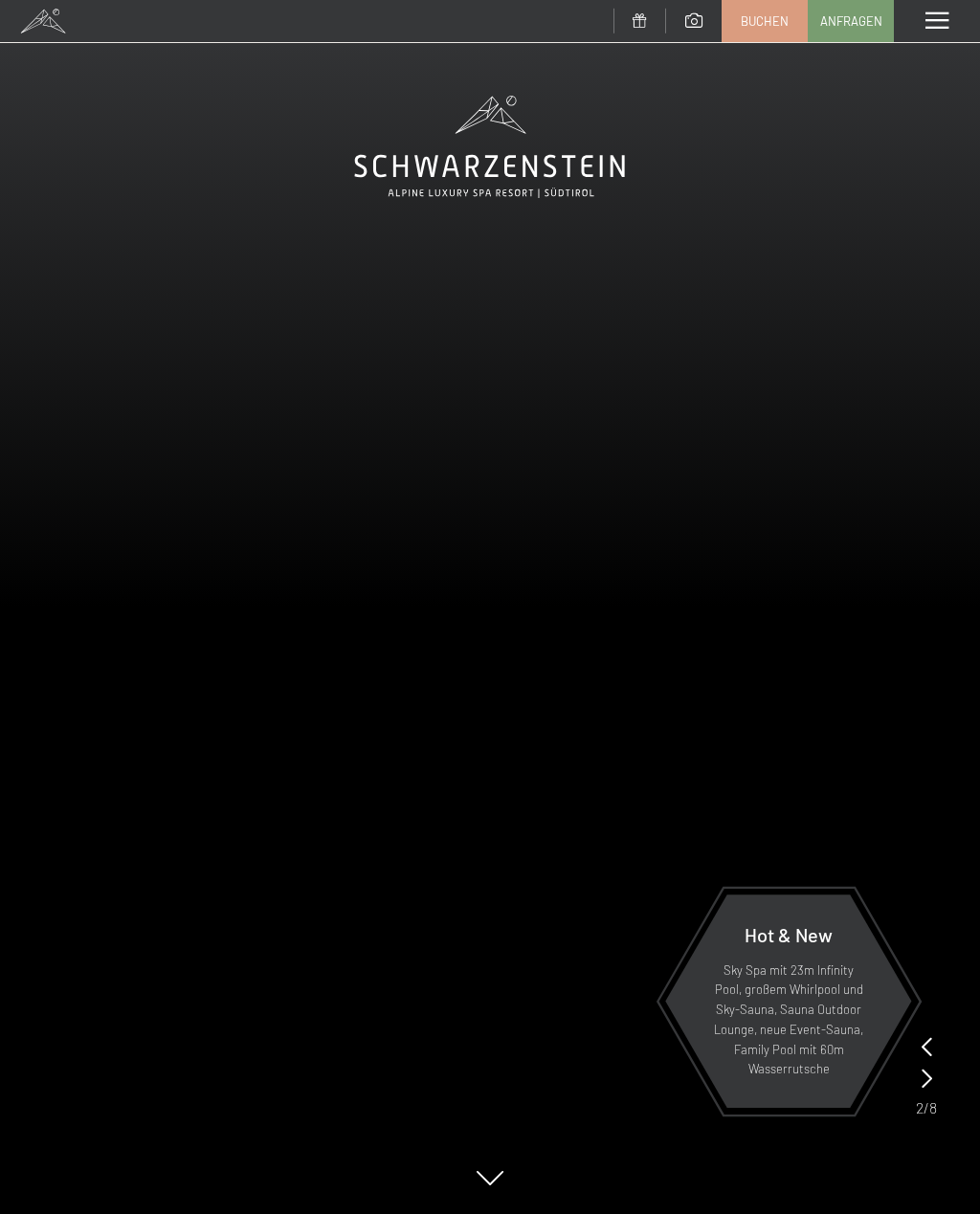
click at [931, 11] on div "Menü" at bounding box center [937, 21] width 86 height 42
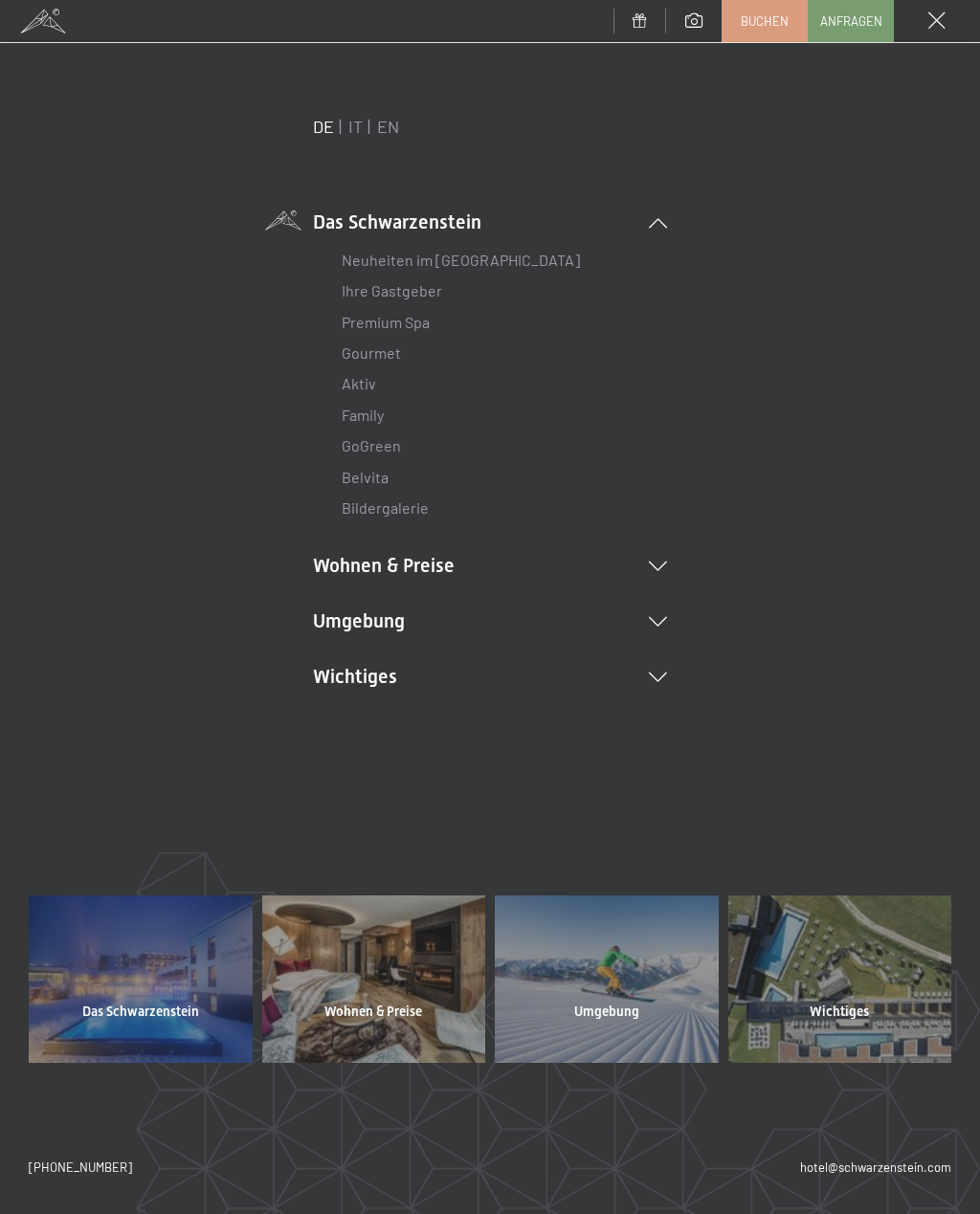
click at [417, 267] on link "Neuheiten im [GEOGRAPHIC_DATA]" at bounding box center [461, 260] width 239 height 18
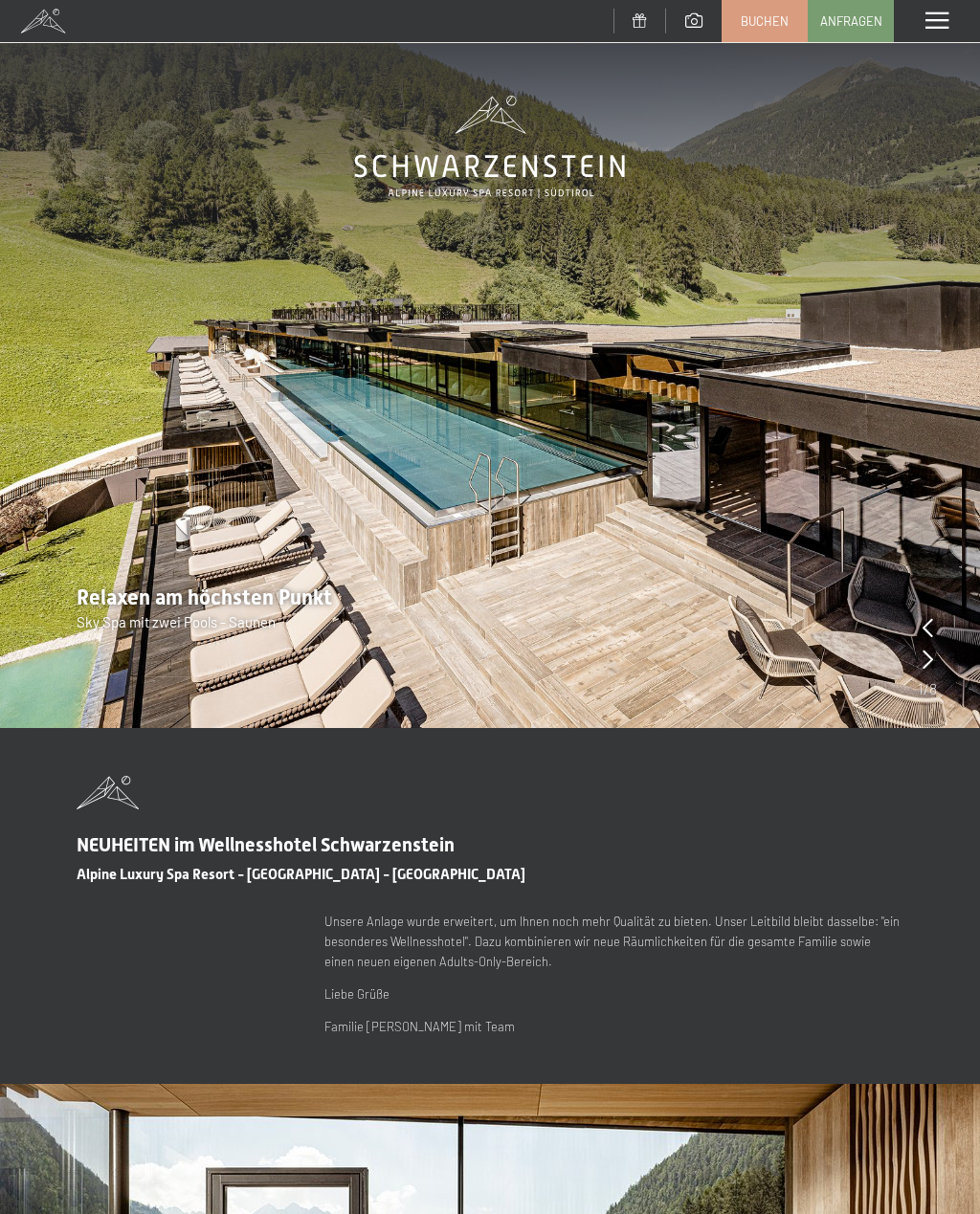
click at [934, 24] on span at bounding box center [937, 21] width 23 height 17
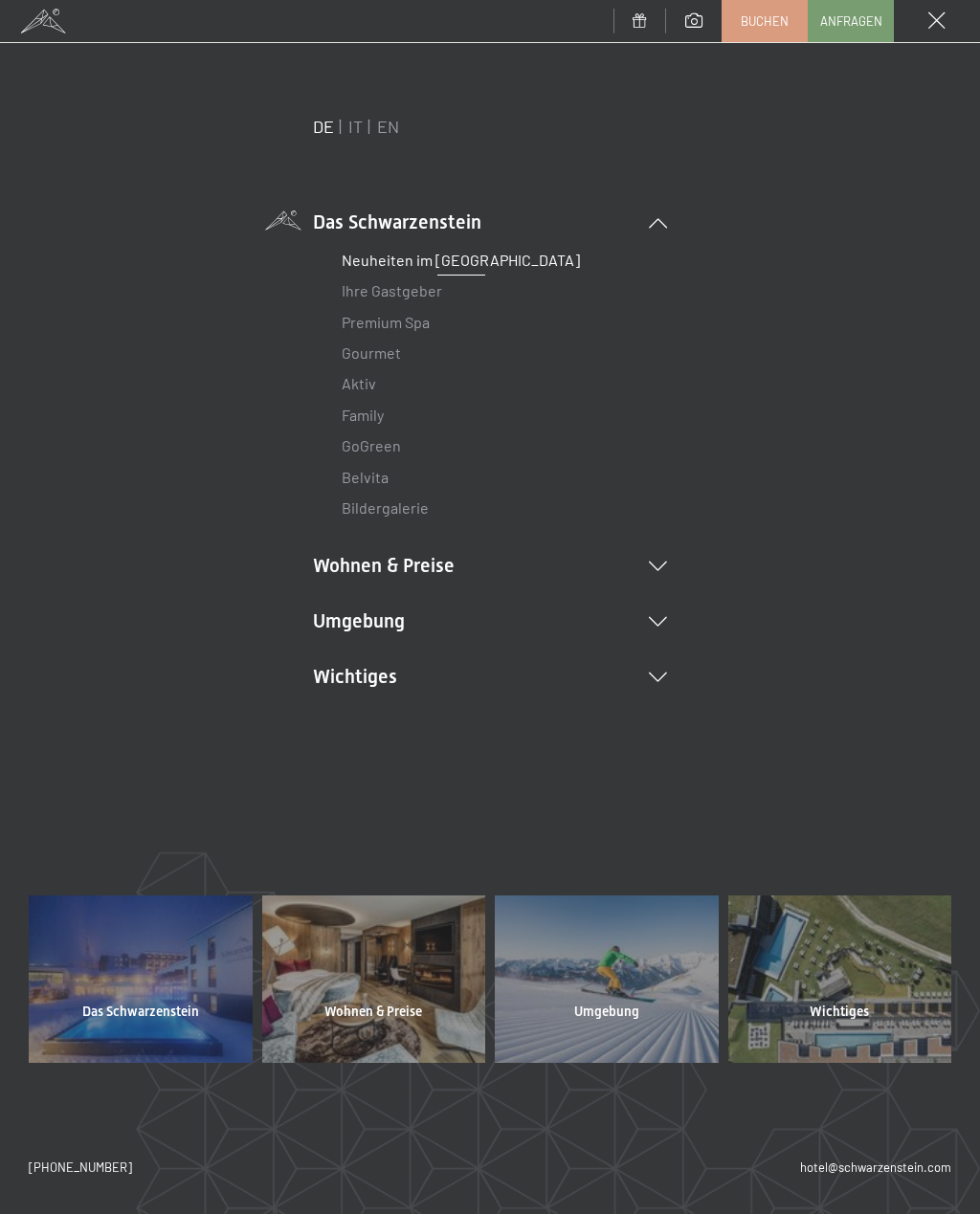
click at [419, 283] on link "Ihre Gastgeber" at bounding box center [392, 290] width 101 height 18
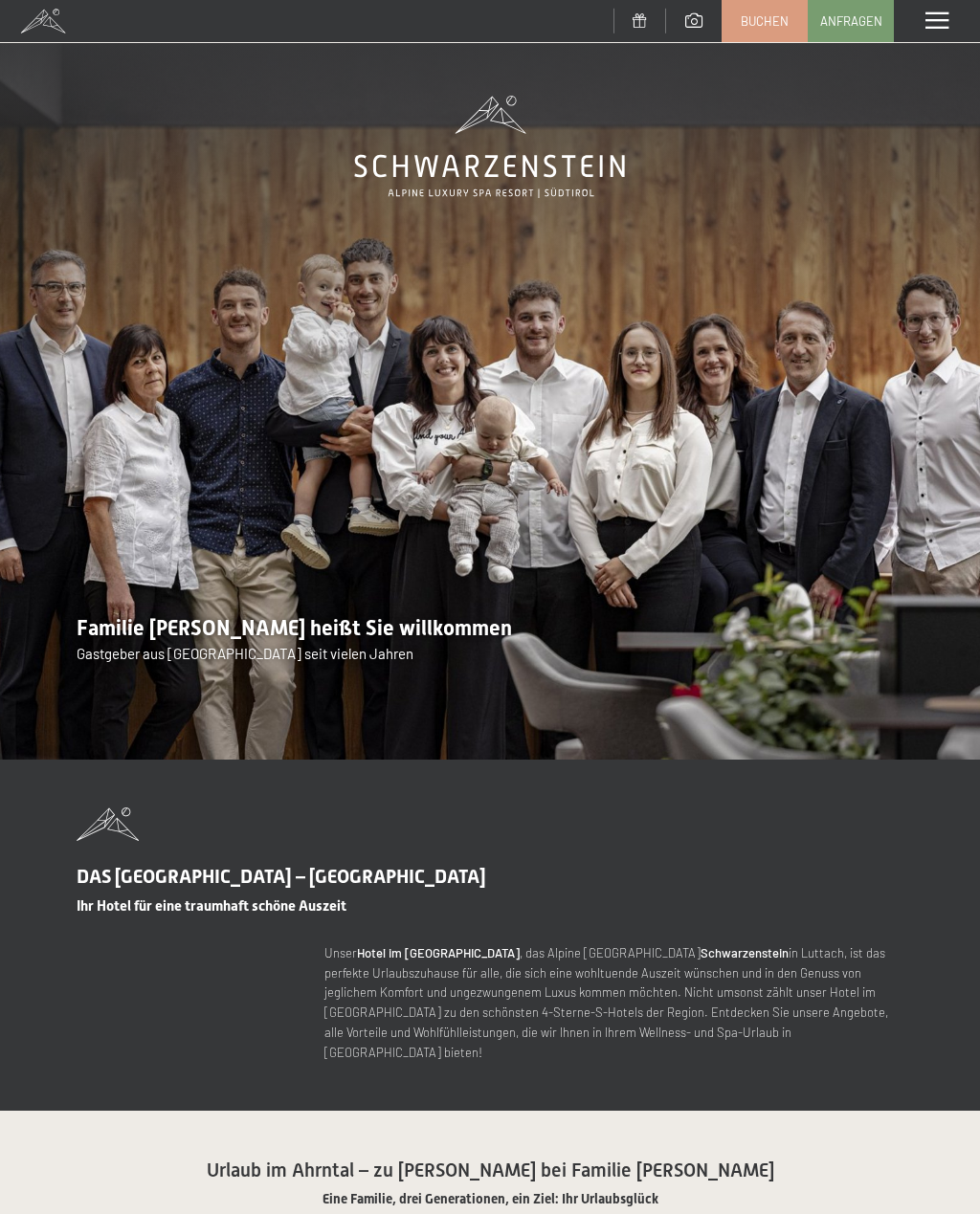
click at [933, 10] on div "Menü" at bounding box center [937, 21] width 86 height 42
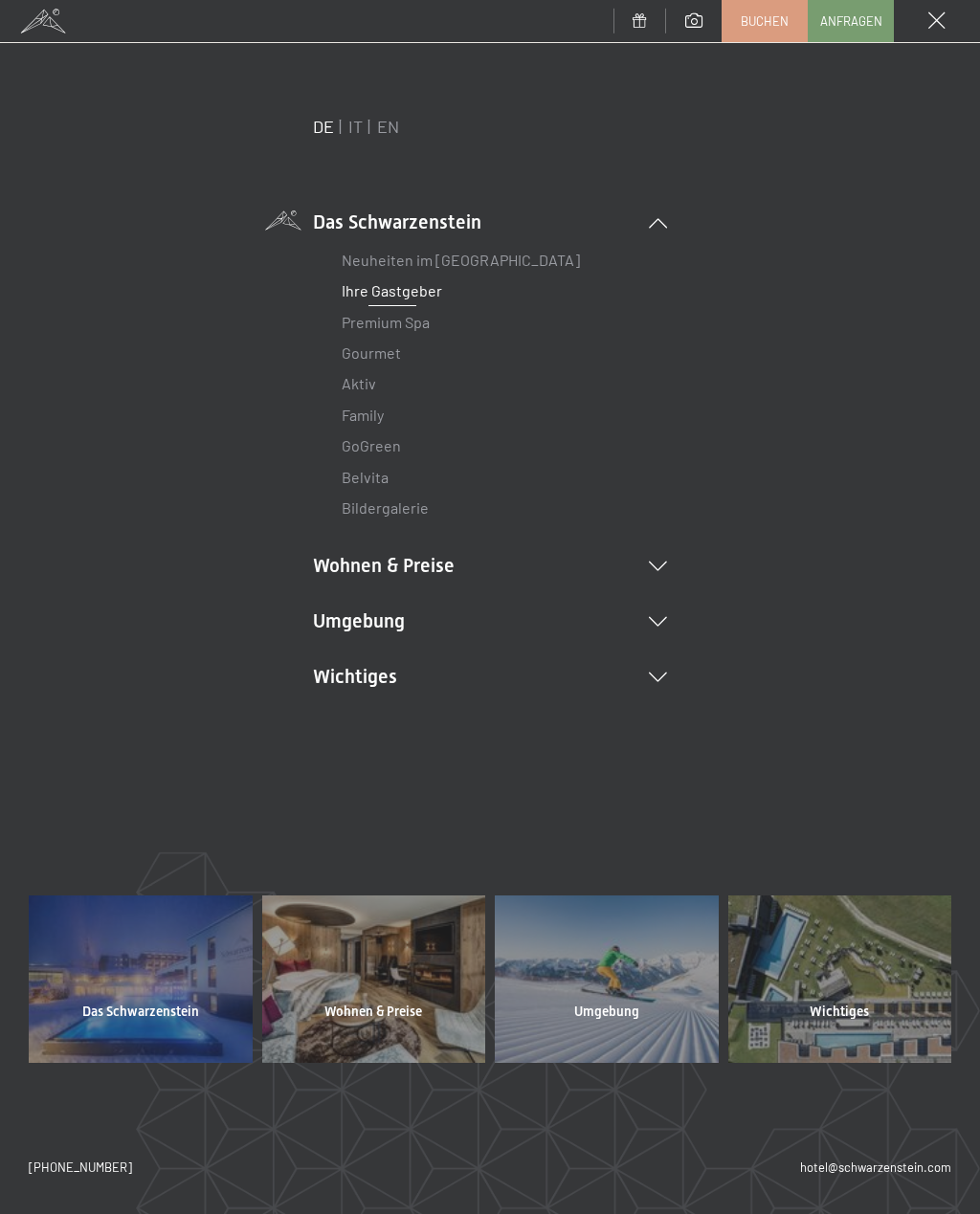
click at [385, 452] on link "GoGreen" at bounding box center [372, 445] width 59 height 18
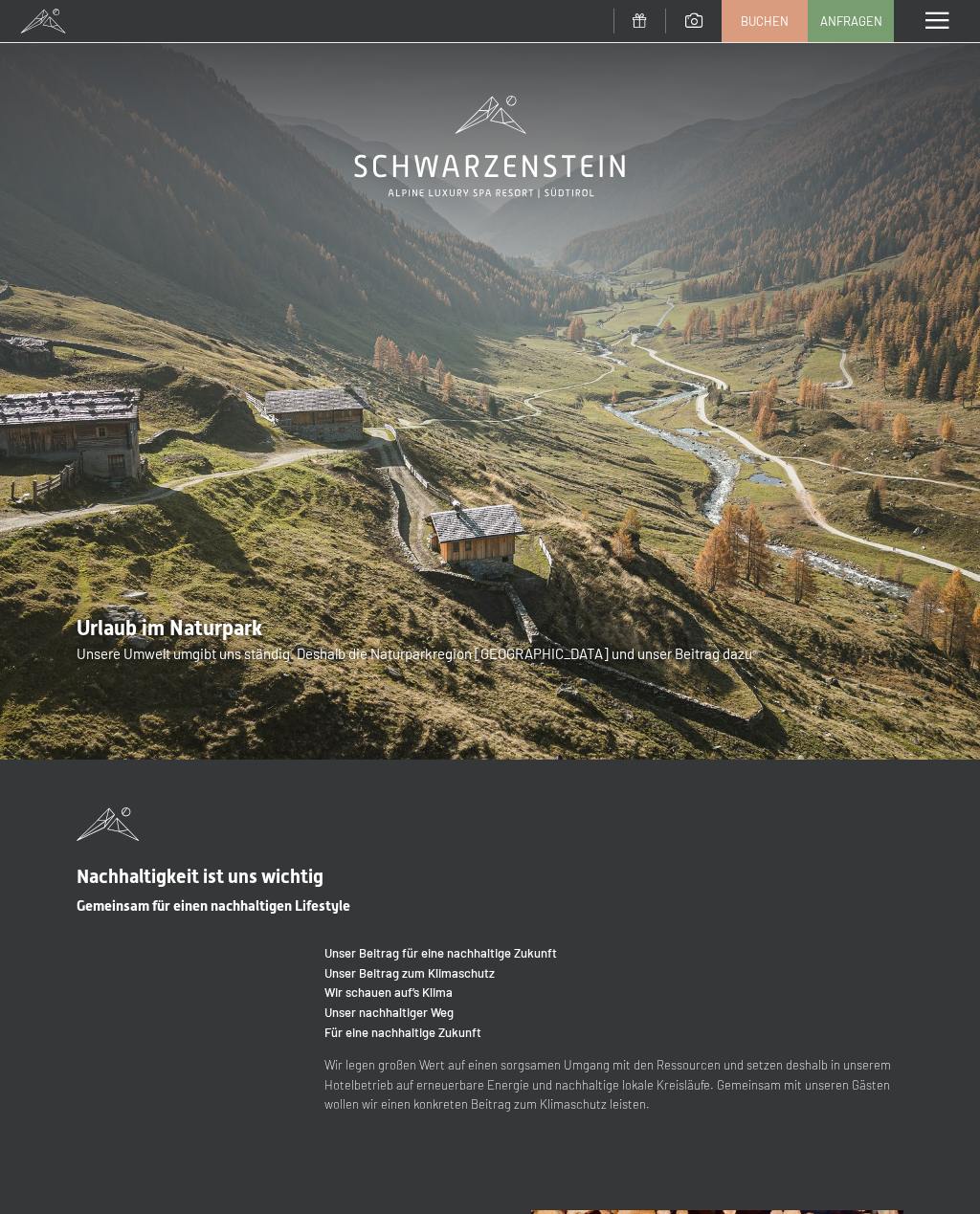
click at [941, 20] on span at bounding box center [937, 21] width 23 height 17
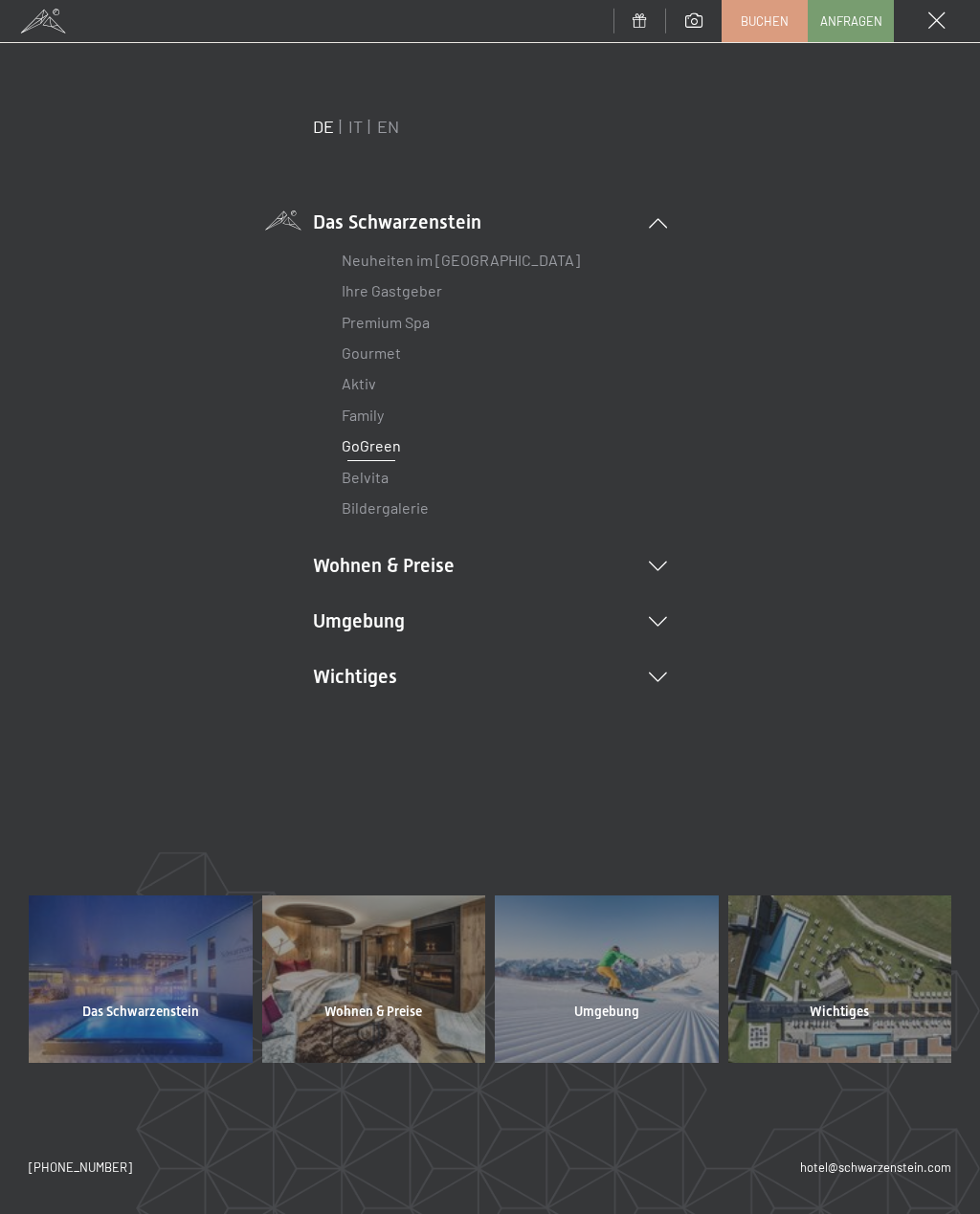
click at [436, 564] on li "Wohnen & Preise Inklusivleistungen Zimmer & Preise Liste Angebote Liste Familie…" at bounding box center [490, 565] width 353 height 27
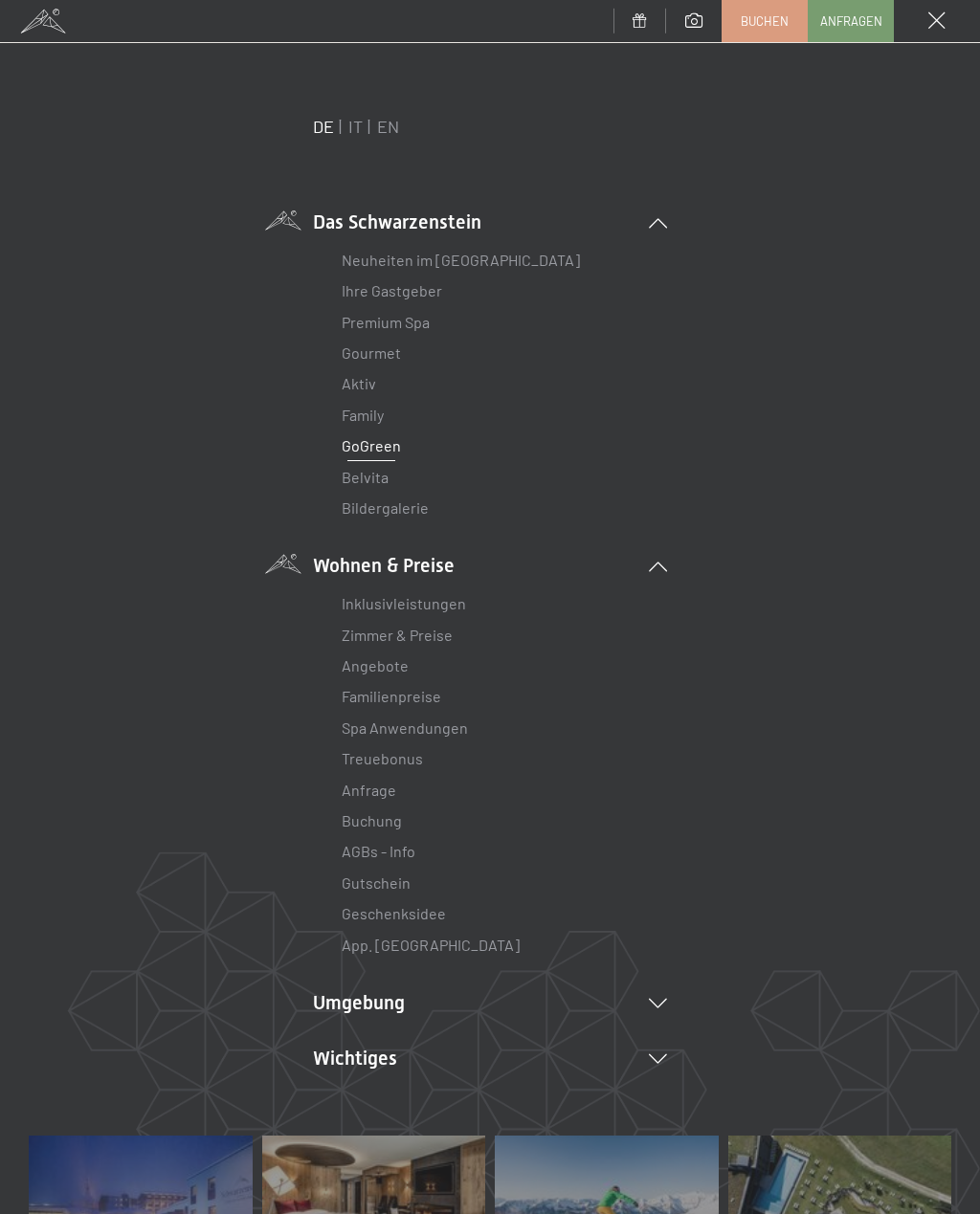
click at [431, 639] on link "Zimmer & Preise" at bounding box center [398, 634] width 111 height 18
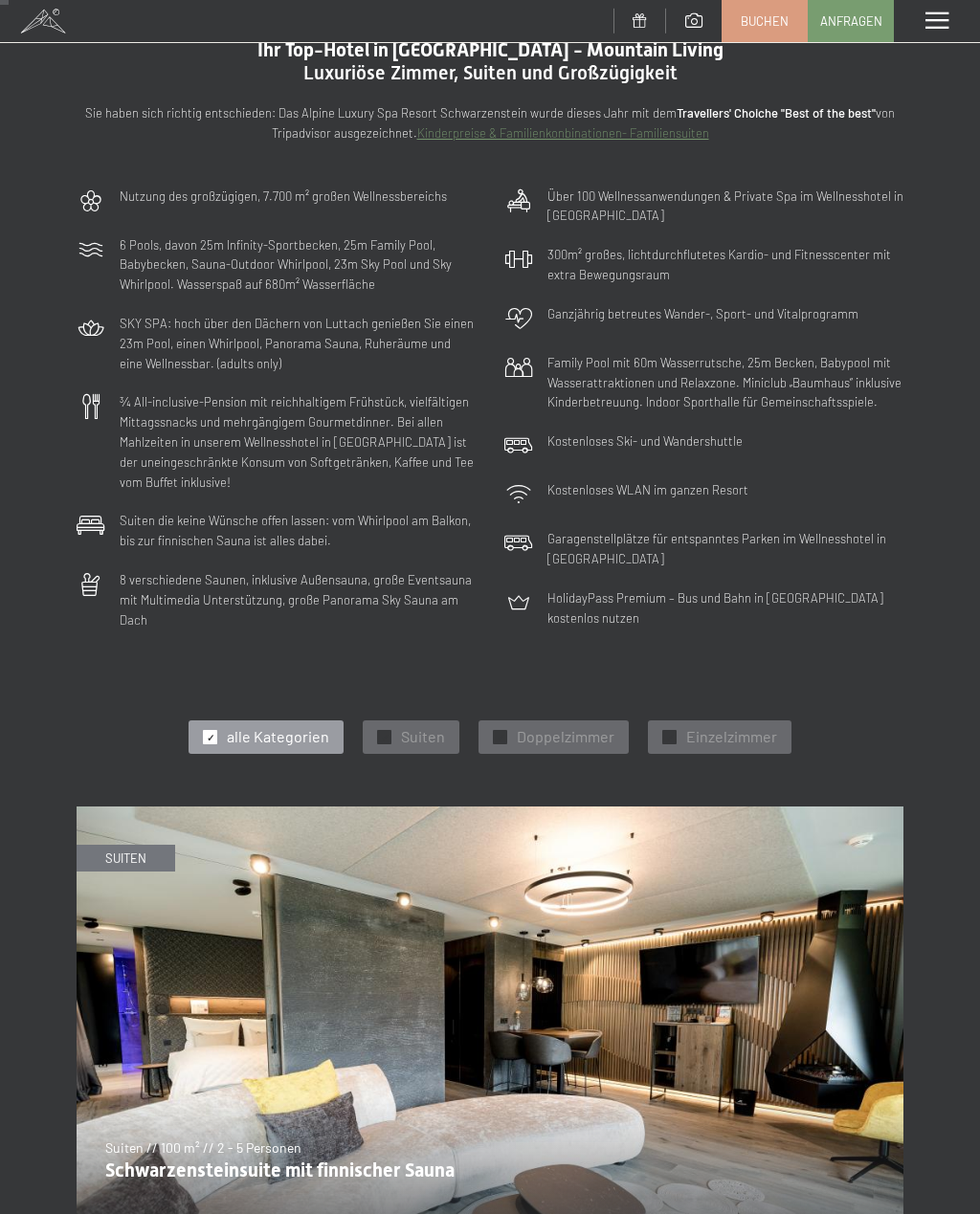
scroll to position [73, 0]
click at [535, 725] on span "Doppelzimmer" at bounding box center [565, 736] width 98 height 21
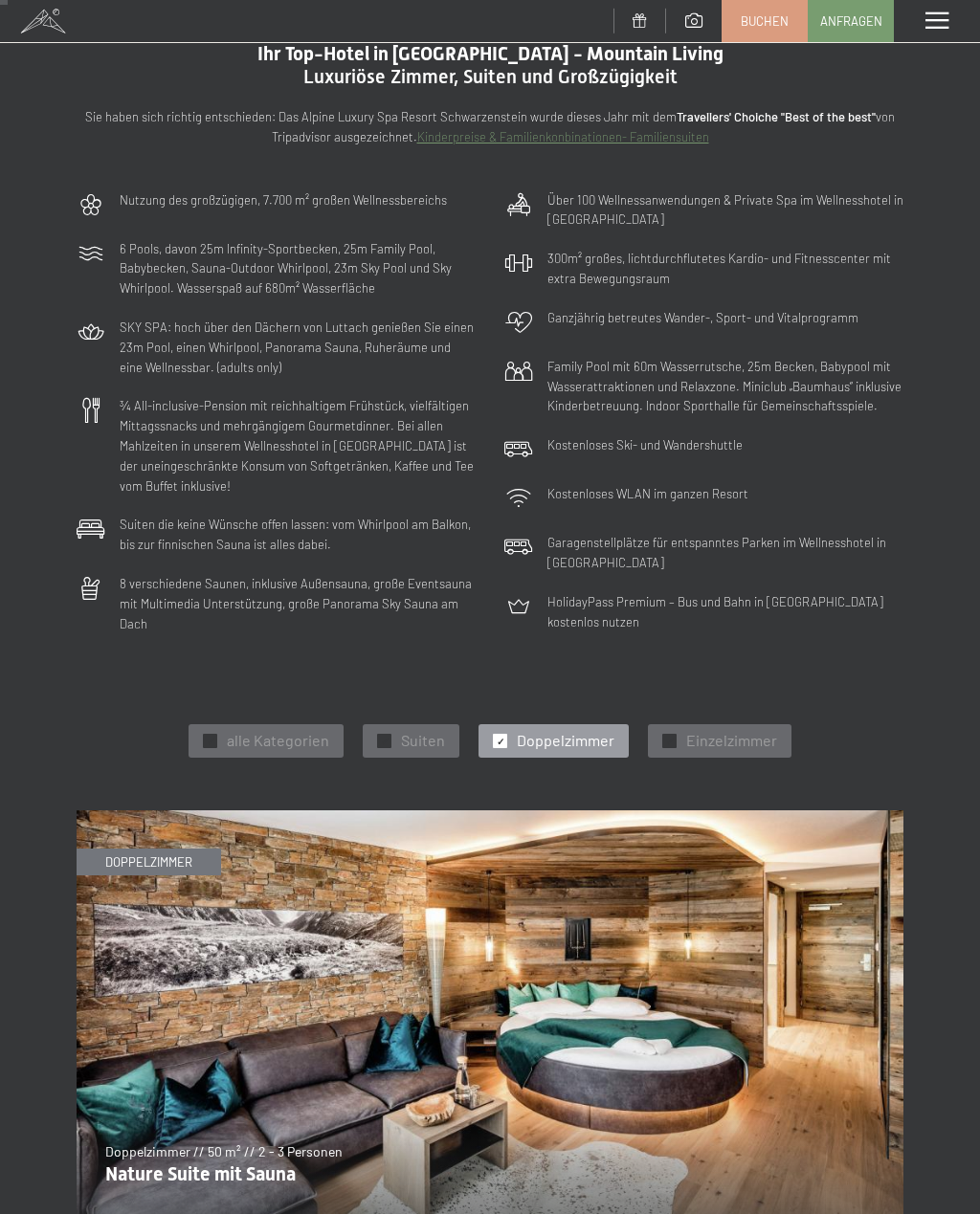
scroll to position [0, 0]
